Goal: Task Accomplishment & Management: Use online tool/utility

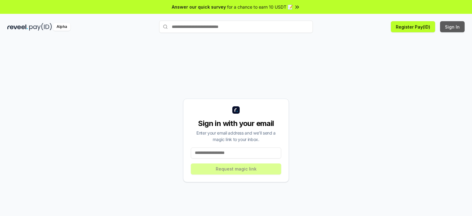
click at [454, 32] on button "Sign In" at bounding box center [452, 26] width 25 height 11
